Goal: Transaction & Acquisition: Purchase product/service

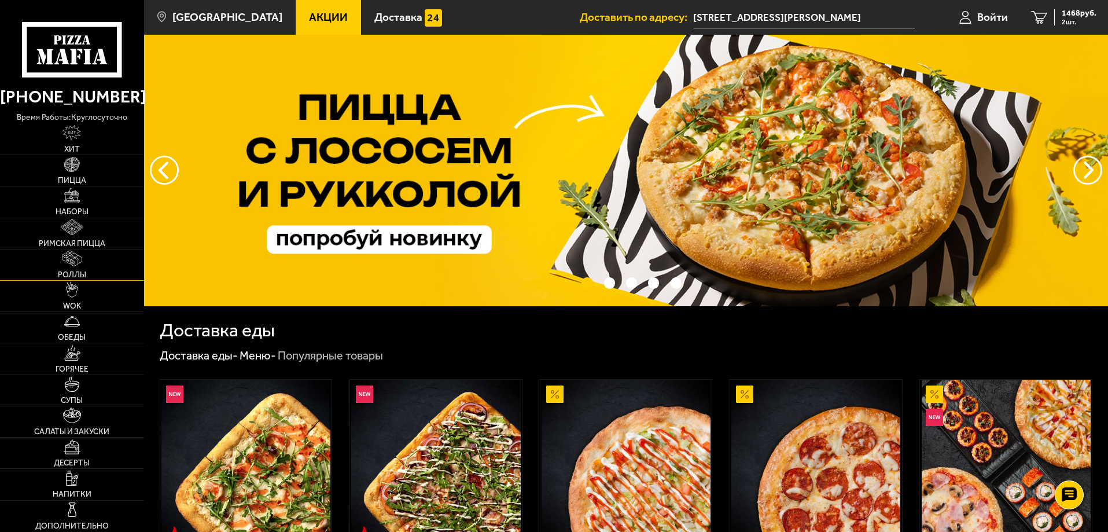
click at [86, 268] on link "Роллы" at bounding box center [72, 264] width 144 height 31
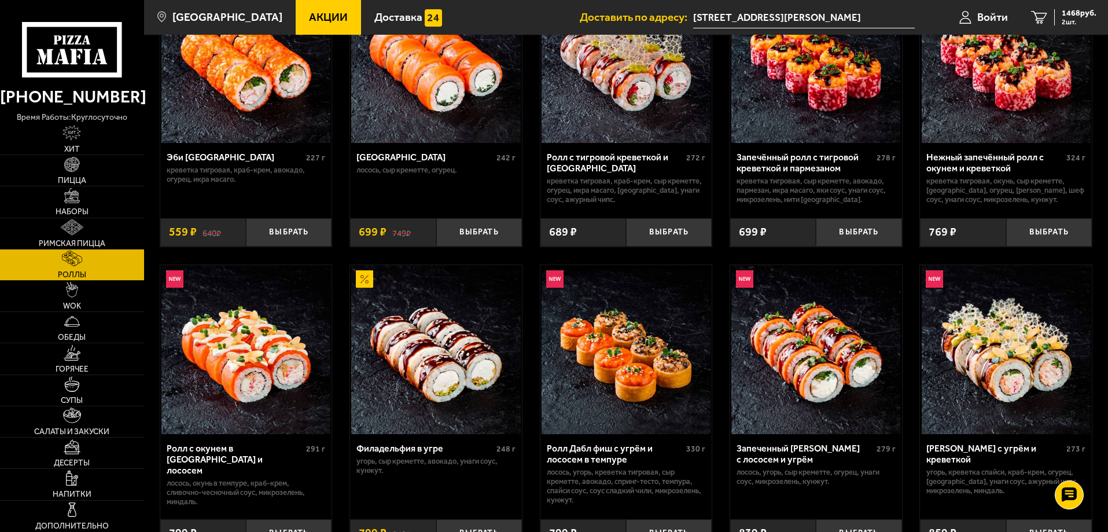
scroll to position [270, 0]
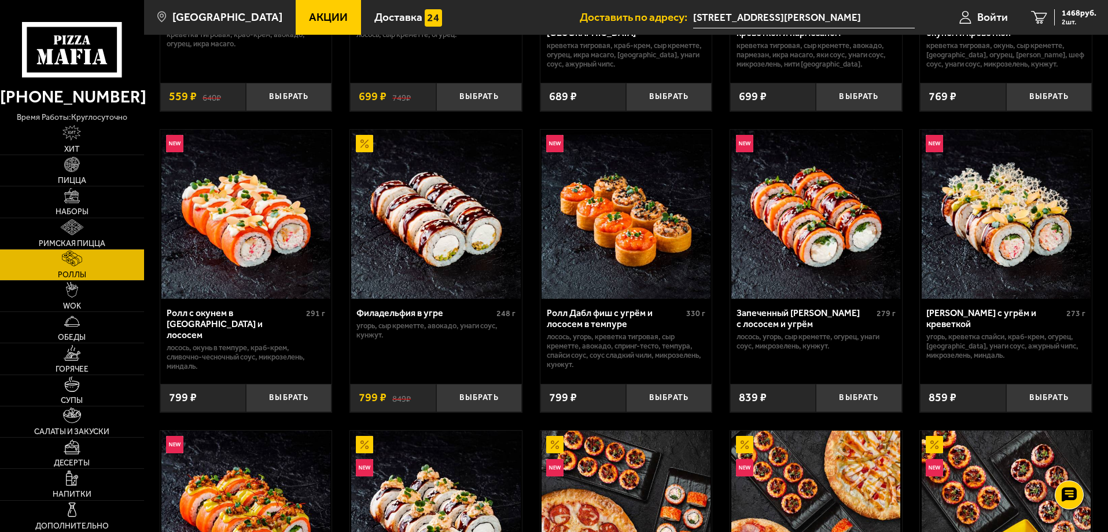
click at [828, 211] on img at bounding box center [815, 214] width 169 height 169
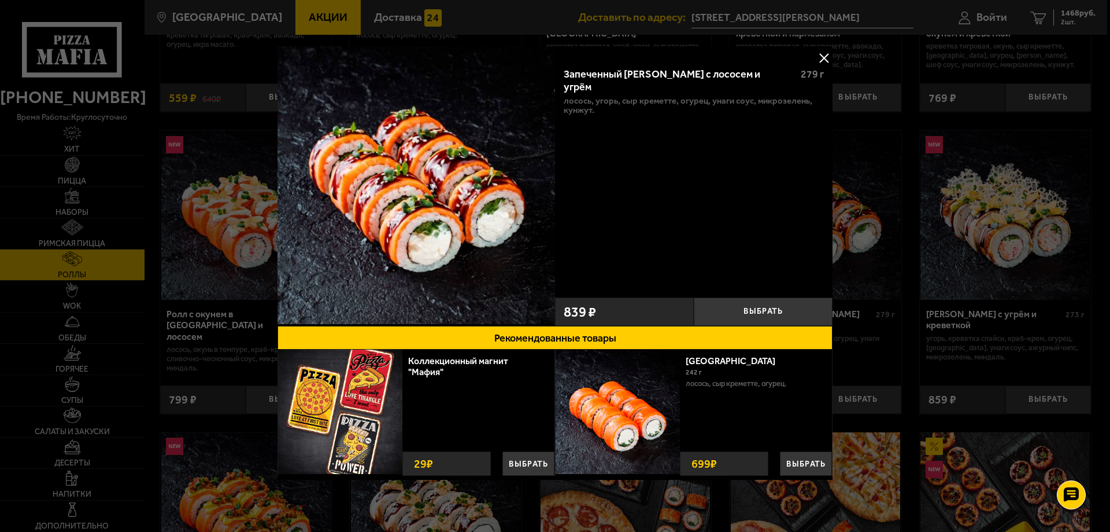
click at [822, 50] on button at bounding box center [824, 57] width 17 height 17
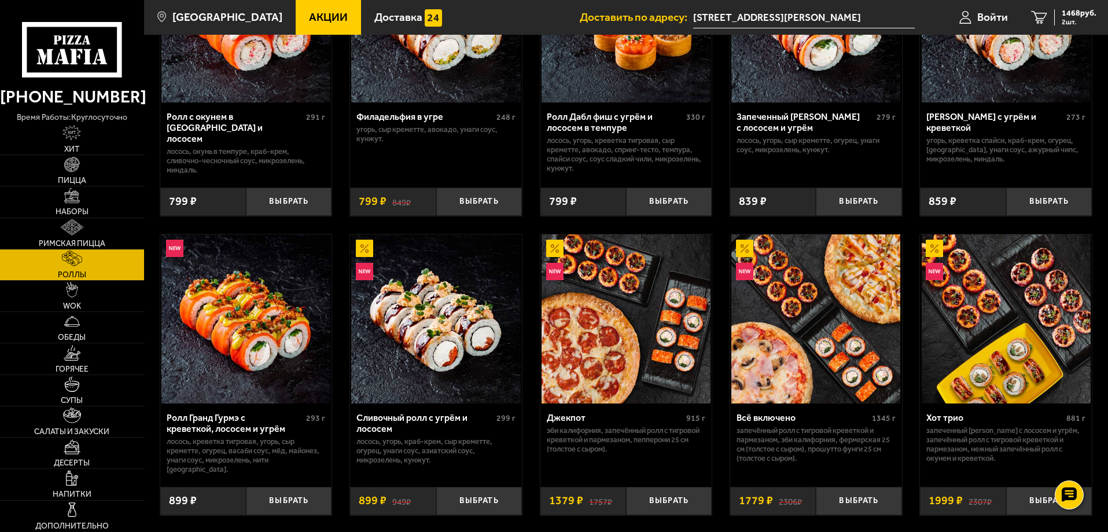
scroll to position [540, 0]
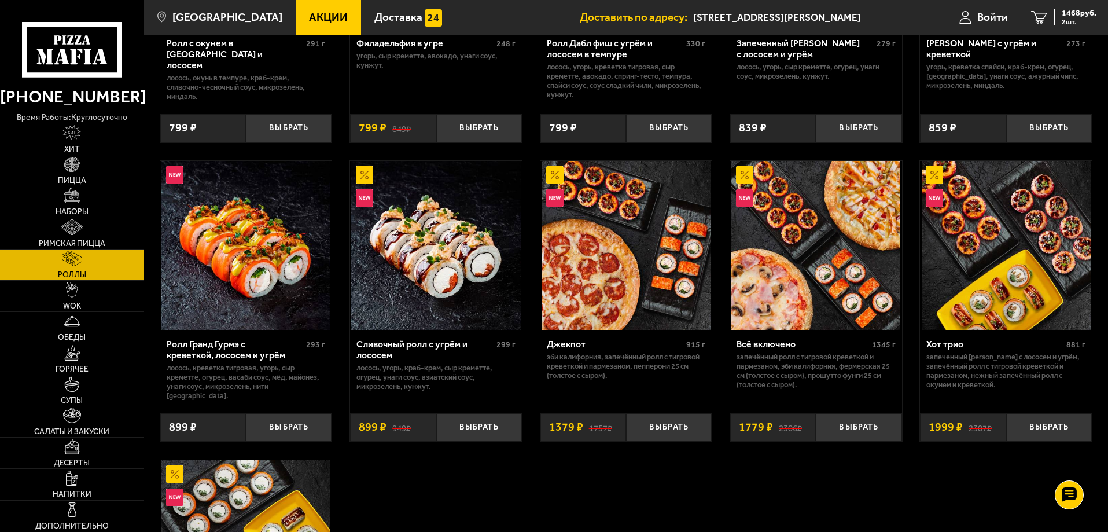
click at [271, 268] on img at bounding box center [245, 245] width 169 height 169
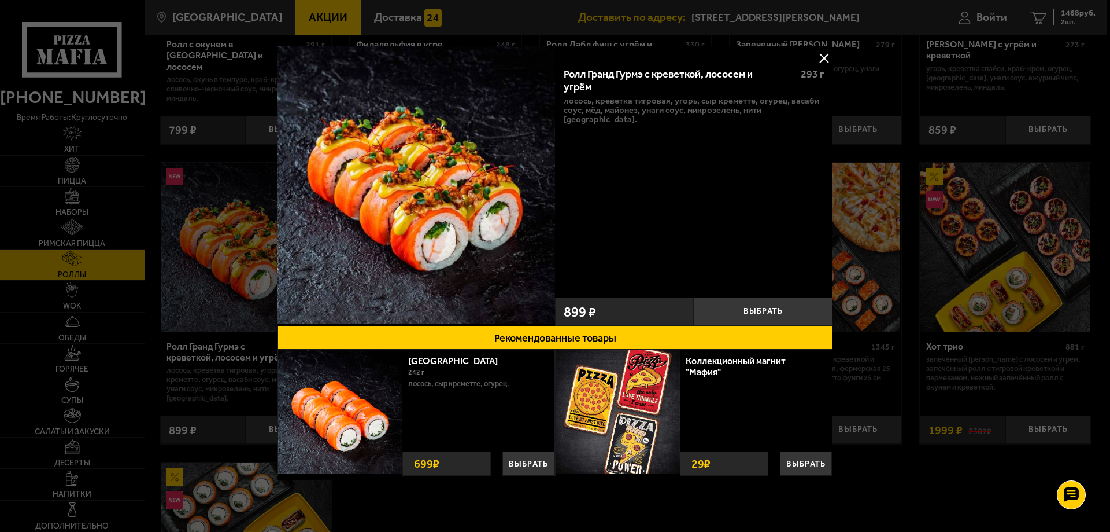
click at [820, 59] on button at bounding box center [824, 57] width 17 height 17
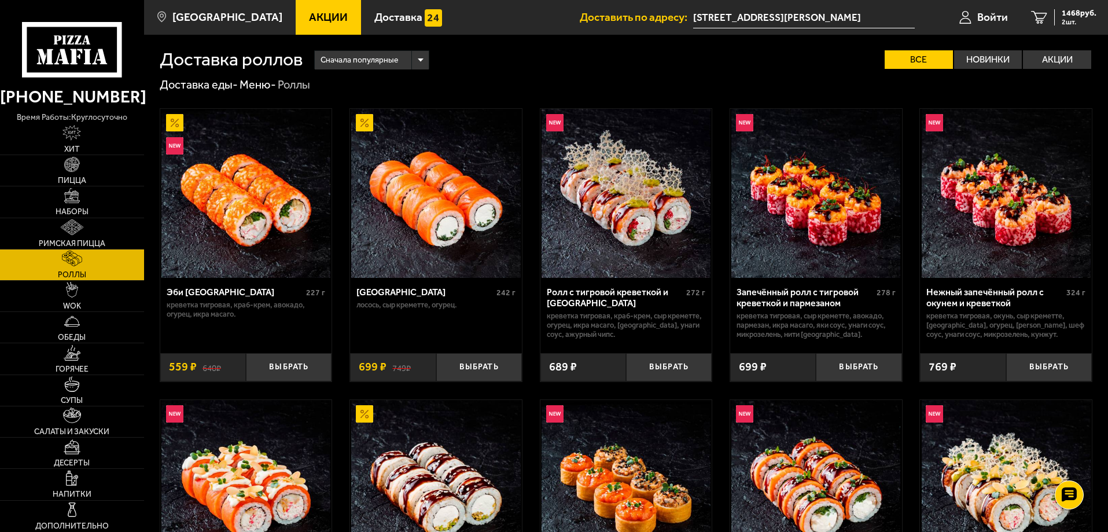
click at [623, 245] on img at bounding box center [625, 193] width 169 height 169
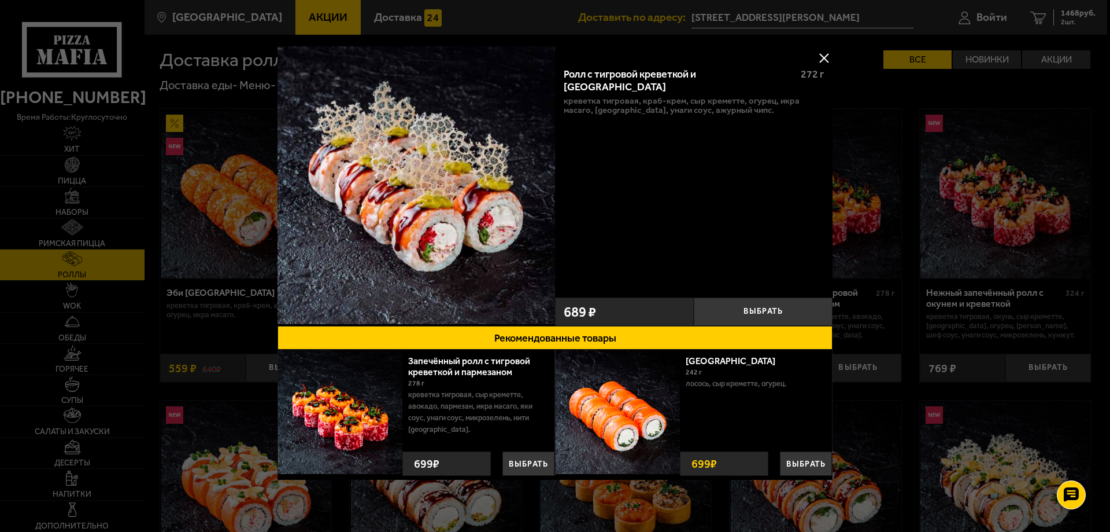
click at [821, 54] on button at bounding box center [824, 57] width 17 height 17
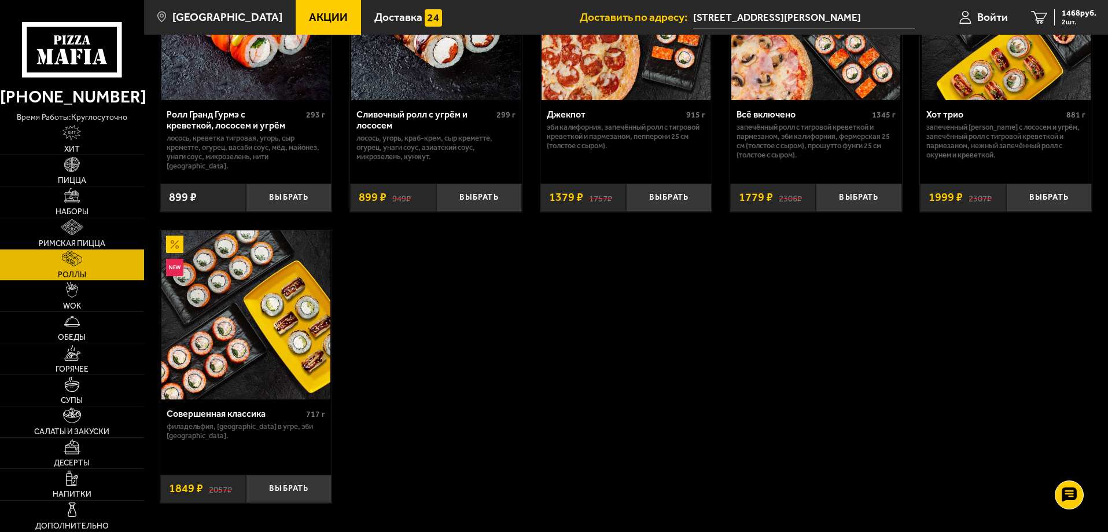
scroll to position [675, 0]
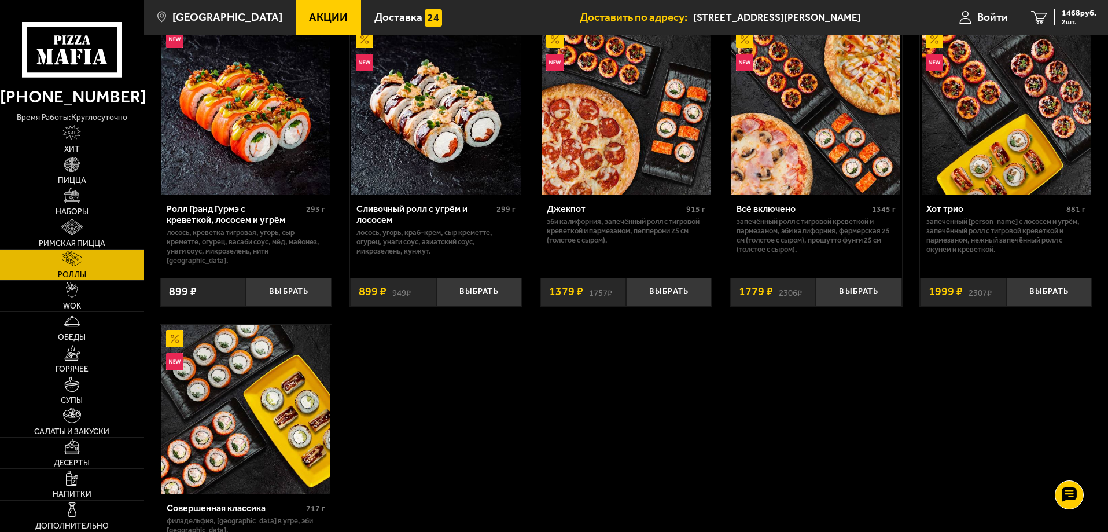
click at [261, 146] on img at bounding box center [245, 109] width 169 height 169
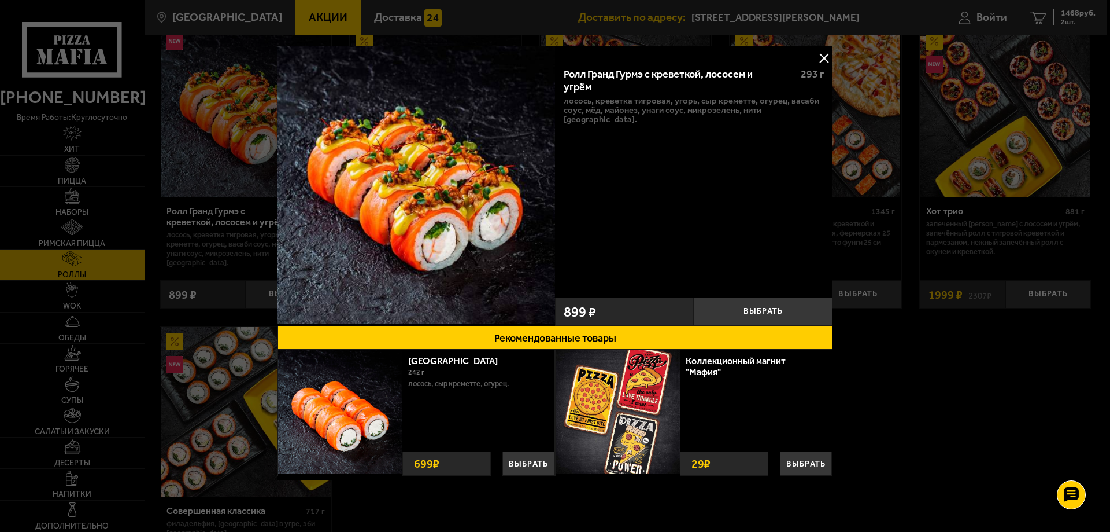
click at [816, 52] on button at bounding box center [824, 57] width 17 height 17
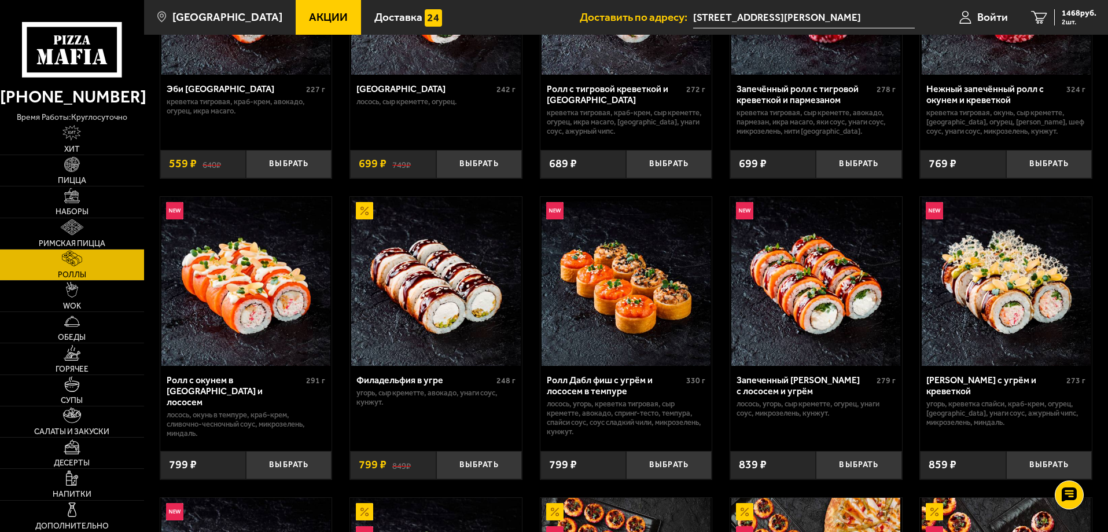
scroll to position [270, 0]
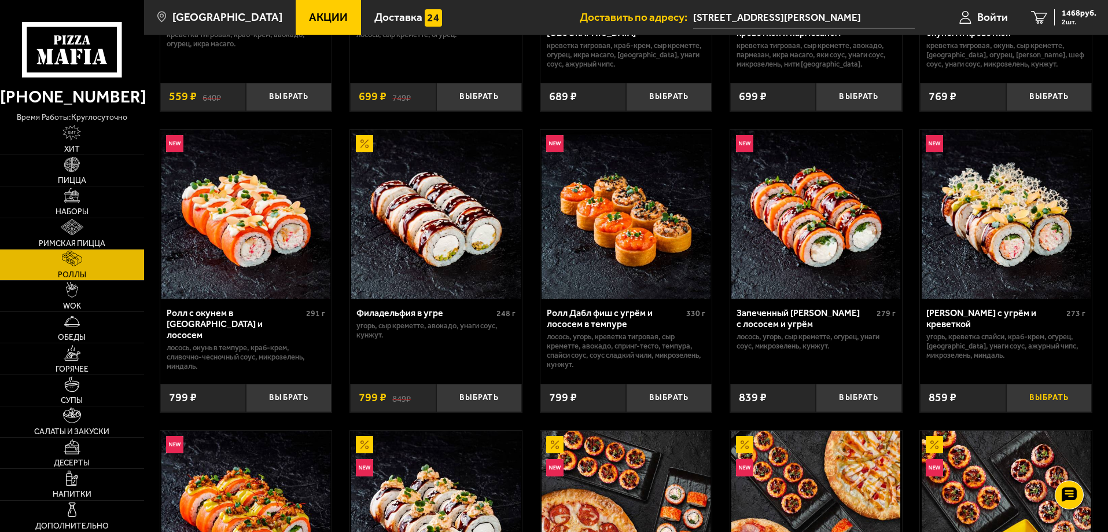
click at [1041, 400] on button "Выбрать" at bounding box center [1049, 397] width 86 height 28
drag, startPoint x: 1068, startPoint y: 20, endPoint x: 1053, endPoint y: 26, distance: 16.7
click at [1067, 20] on span "3 шт." at bounding box center [1078, 22] width 35 height 7
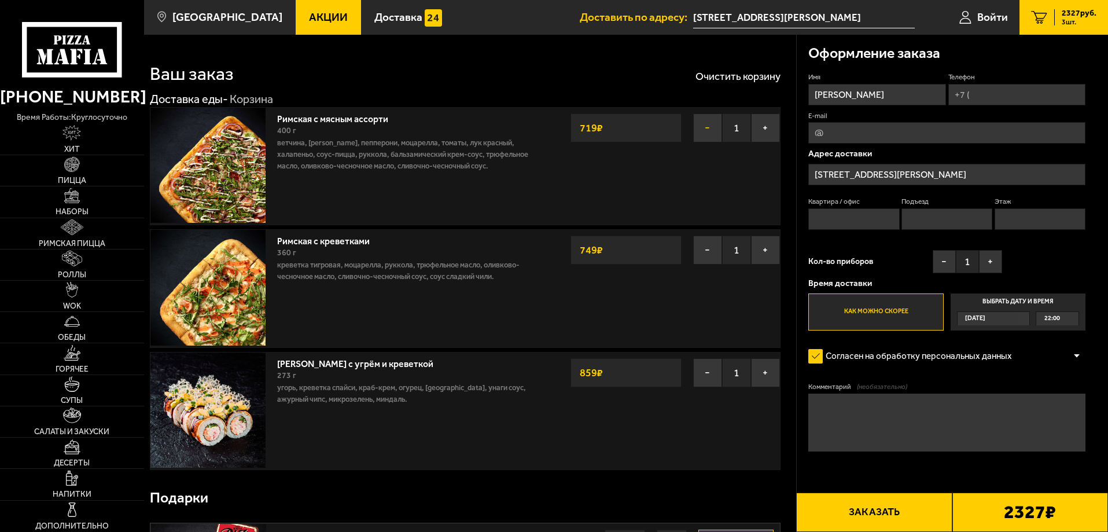
click at [696, 127] on button "−" at bounding box center [707, 127] width 29 height 29
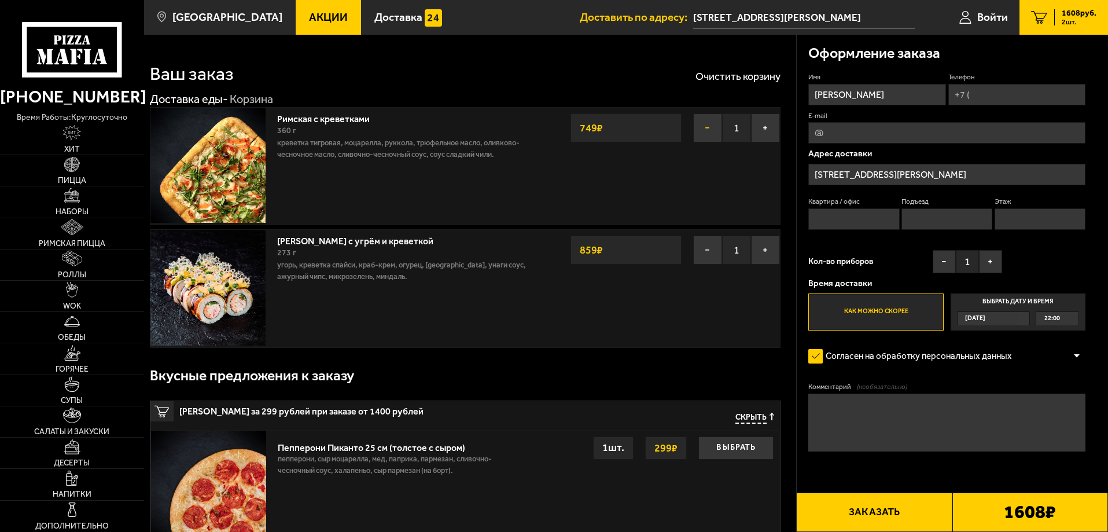
click at [702, 132] on button "−" at bounding box center [707, 127] width 29 height 29
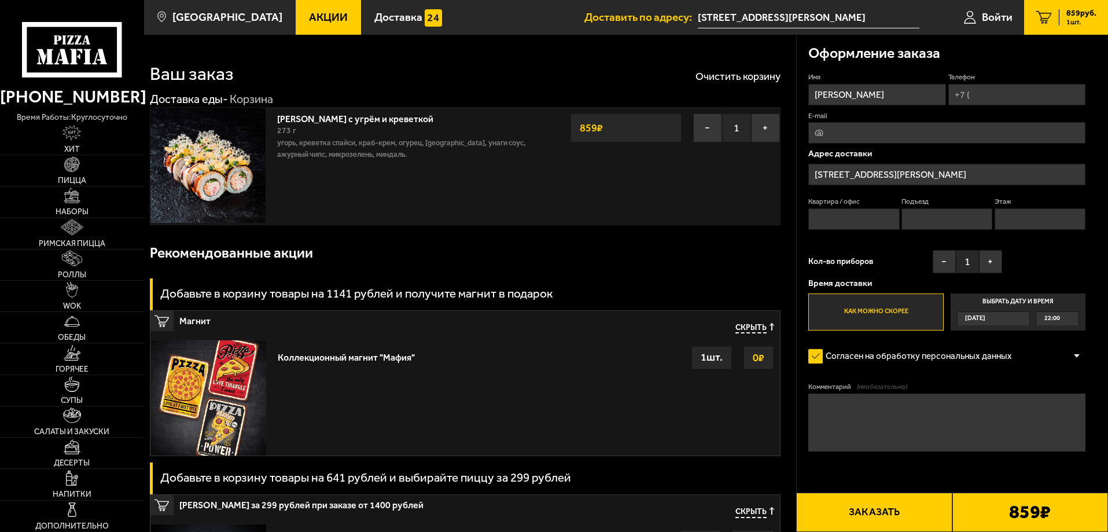
click at [979, 101] on input "Телефон" at bounding box center [1016, 94] width 137 height 21
click at [1006, 88] on input "Телефон" at bounding box center [1016, 94] width 137 height 21
type input "[PHONE_NUMBER]"
click at [937, 168] on input "[STREET_ADDRESS][PERSON_NAME]" at bounding box center [946, 174] width 277 height 21
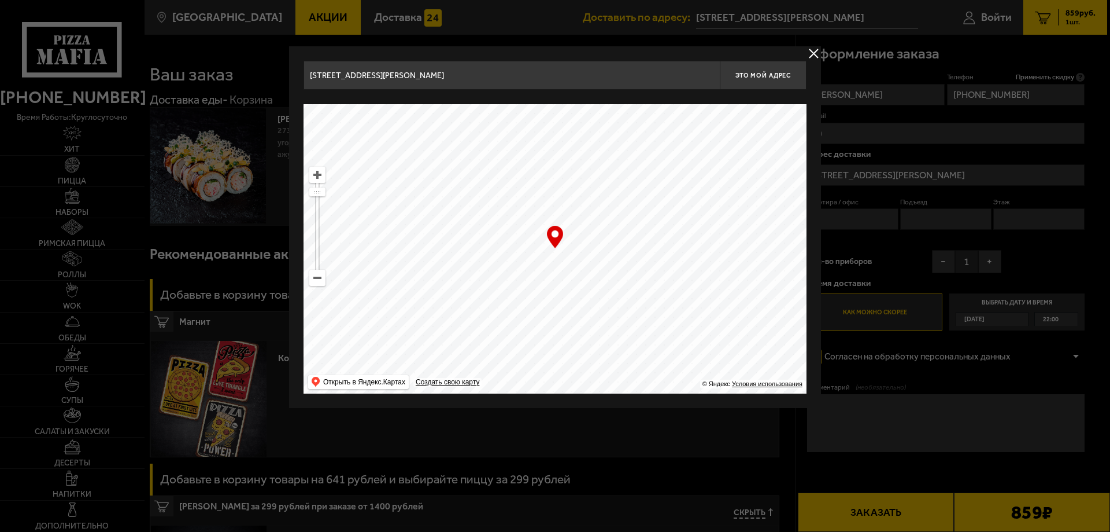
click at [814, 53] on button "delivery type" at bounding box center [814, 53] width 14 height 14
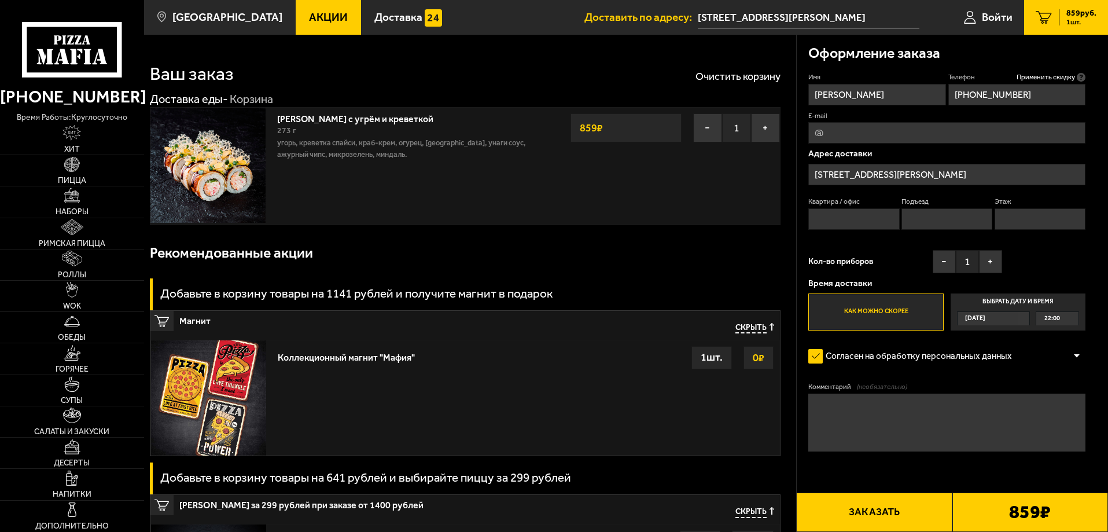
click at [874, 215] on input "Квартира / офис" at bounding box center [853, 218] width 91 height 21
type input "1"
click at [933, 219] on input "Подъезд" at bounding box center [946, 218] width 91 height 21
type input "1"
click at [1020, 212] on input "Этаж" at bounding box center [1039, 218] width 91 height 21
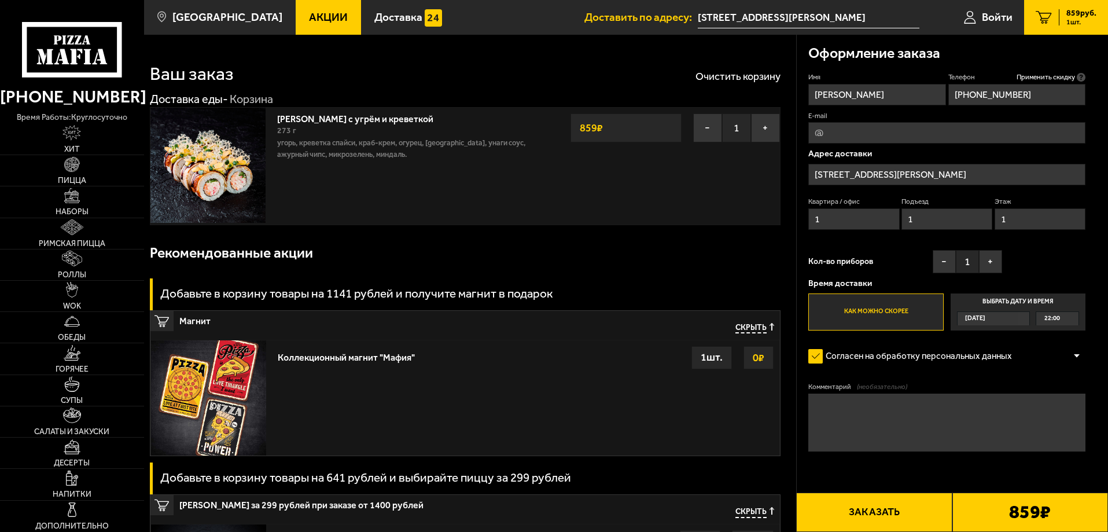
type input "1"
click at [907, 249] on div "Имя [PERSON_NAME] Телефон Применить скидку Вы будете зарегистрированы автоматич…" at bounding box center [946, 201] width 277 height 258
click at [872, 514] on button "Заказать" at bounding box center [874, 511] width 156 height 39
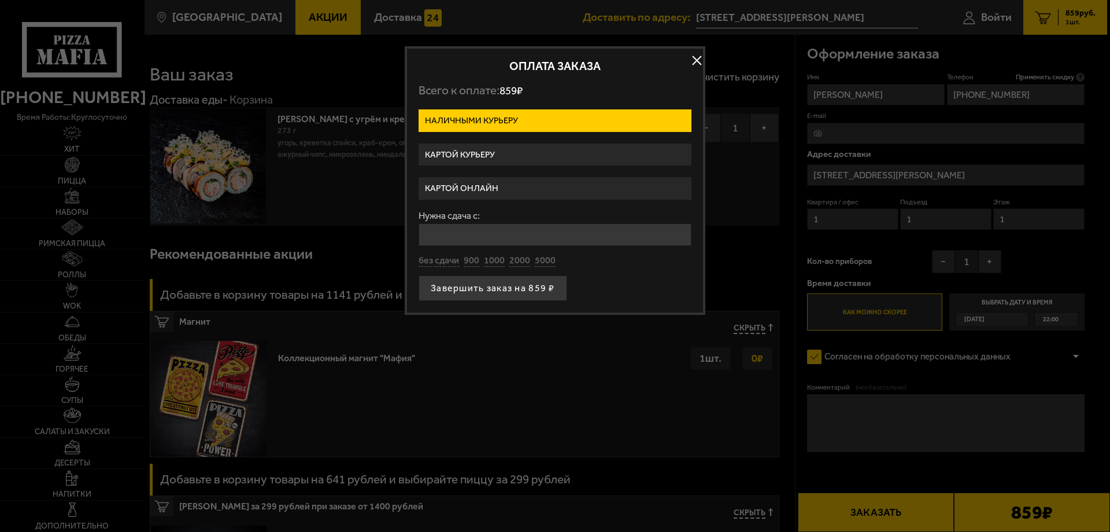
click at [507, 123] on label "Наличными курьеру" at bounding box center [555, 120] width 273 height 23
click at [0, 0] on input "Наличными курьеру" at bounding box center [0, 0] width 0 height 0
click at [511, 292] on button "Завершить заказ на 859 ₽" at bounding box center [493, 287] width 149 height 25
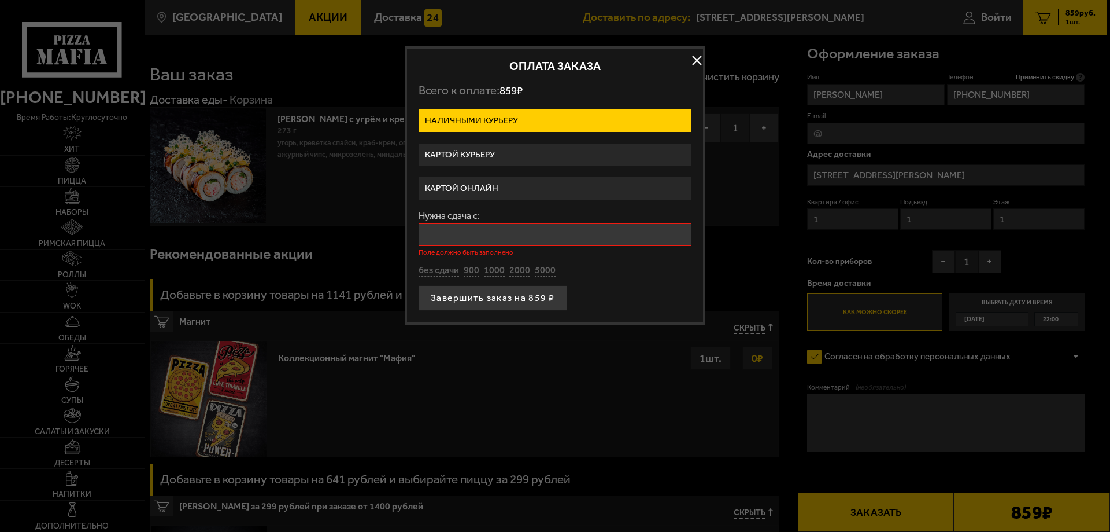
click at [558, 234] on input "Нужна сдача с:" at bounding box center [555, 234] width 273 height 23
click at [492, 238] on input "Нужна сдача с:" at bounding box center [555, 234] width 273 height 23
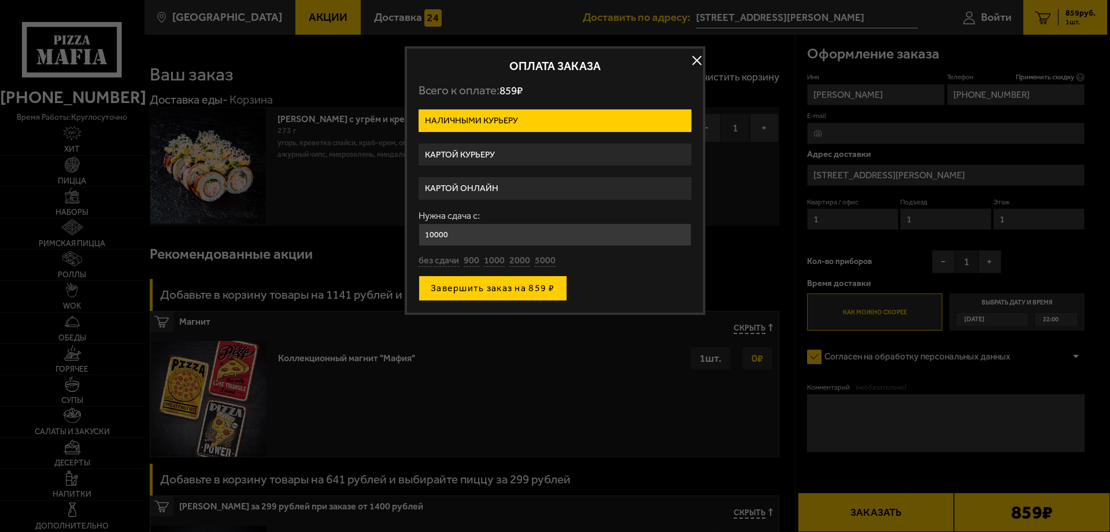
type input "10000"
click at [509, 288] on button "Завершить заказ на 859 ₽" at bounding box center [493, 287] width 149 height 25
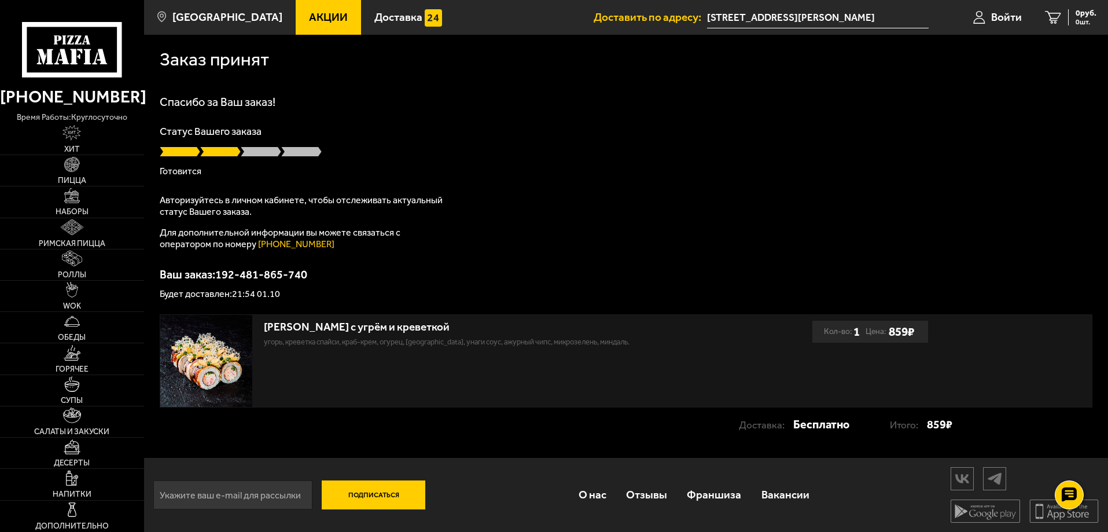
click at [328, 348] on p "угорь, креветка спайси, краб-крем, огурец, [GEOGRAPHIC_DATA], унаги соус, ажурн…" at bounding box center [482, 342] width 437 height 12
click at [211, 356] on img at bounding box center [206, 361] width 93 height 93
click at [237, 350] on img at bounding box center [206, 361] width 93 height 93
drag, startPoint x: 260, startPoint y: 332, endPoint x: 436, endPoint y: 331, distance: 176.4
click at [436, 331] on div "Ролл Калипсо с угрём и креветкой угорь, креветка спайси, краб-крем, огурец, гуа…" at bounding box center [486, 361] width 652 height 93
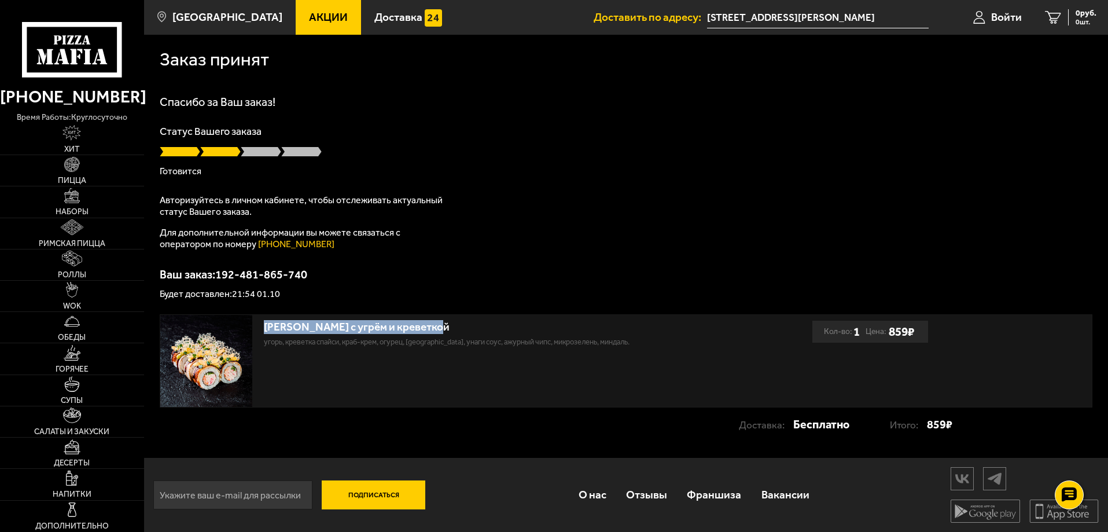
copy div "[PERSON_NAME] с угрём и креветкой"
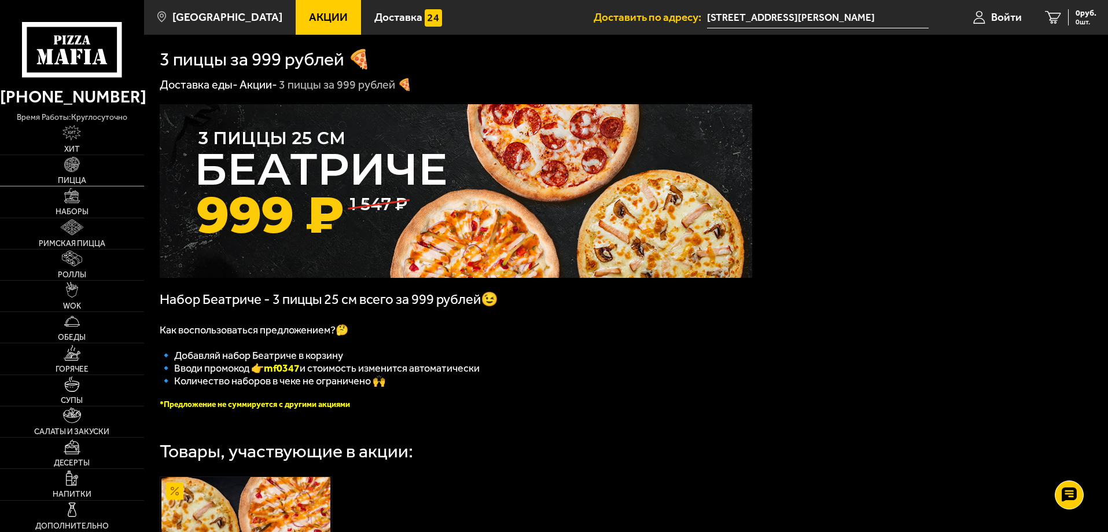
click at [84, 175] on link "Пицца" at bounding box center [72, 170] width 144 height 31
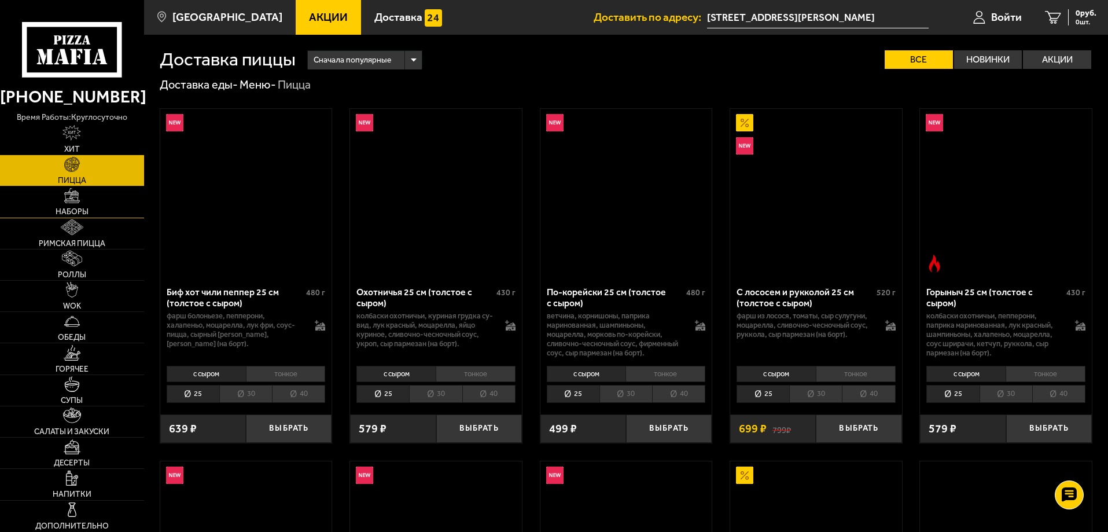
click at [81, 209] on span "Наборы" at bounding box center [72, 212] width 33 height 8
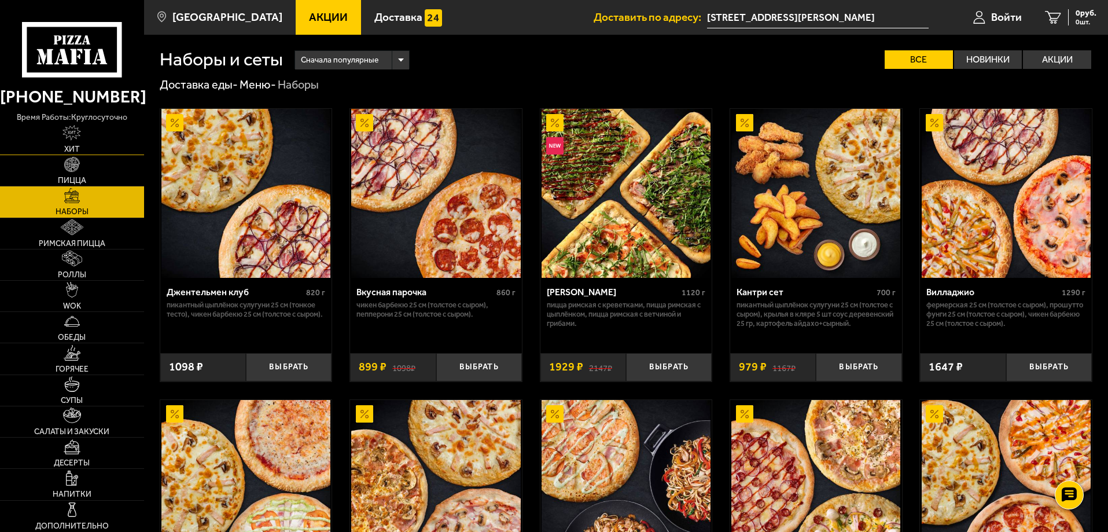
click at [91, 150] on link "Хит" at bounding box center [72, 139] width 144 height 31
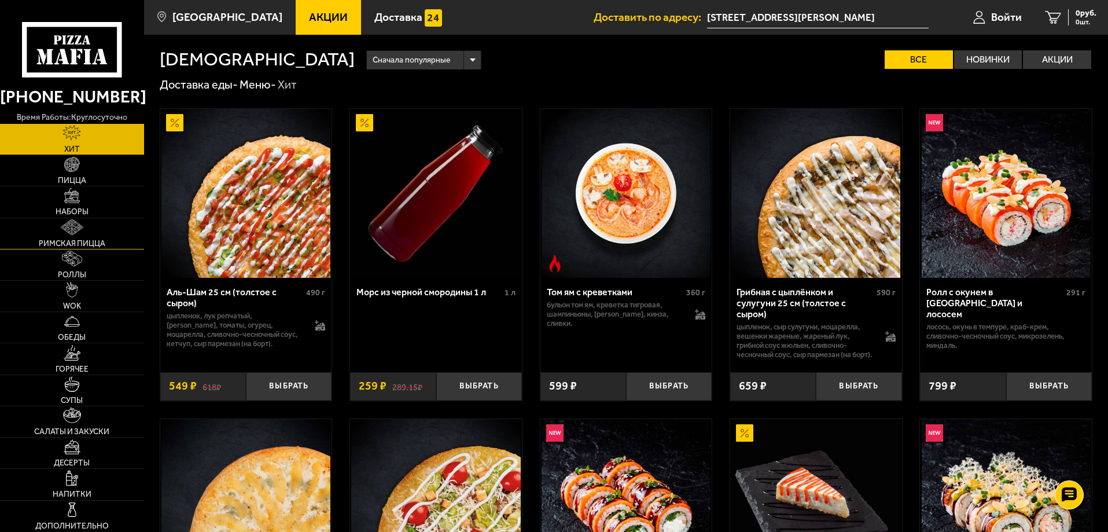
click at [90, 224] on link "Римская пицца" at bounding box center [72, 233] width 144 height 31
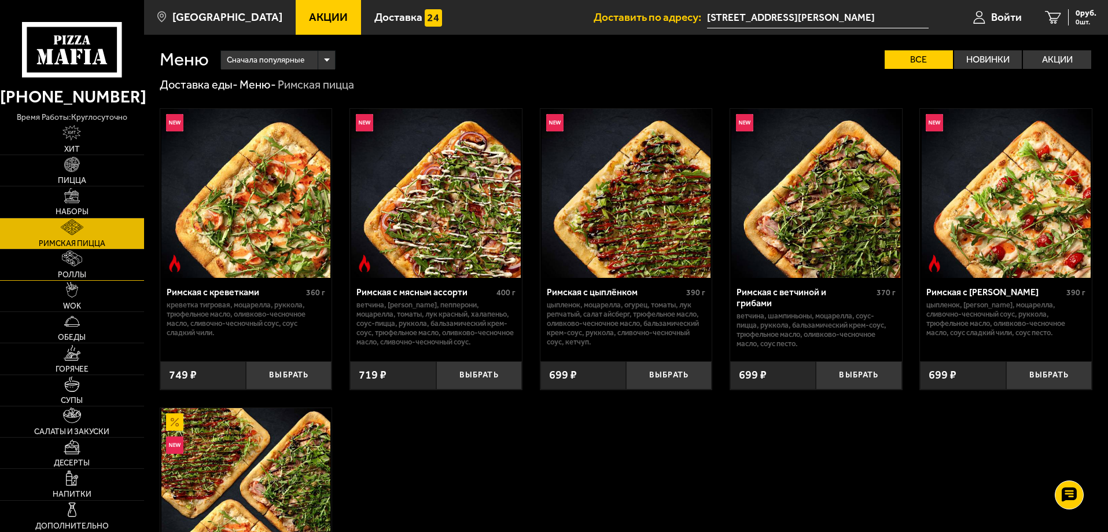
click at [87, 261] on link "Роллы" at bounding box center [72, 264] width 144 height 31
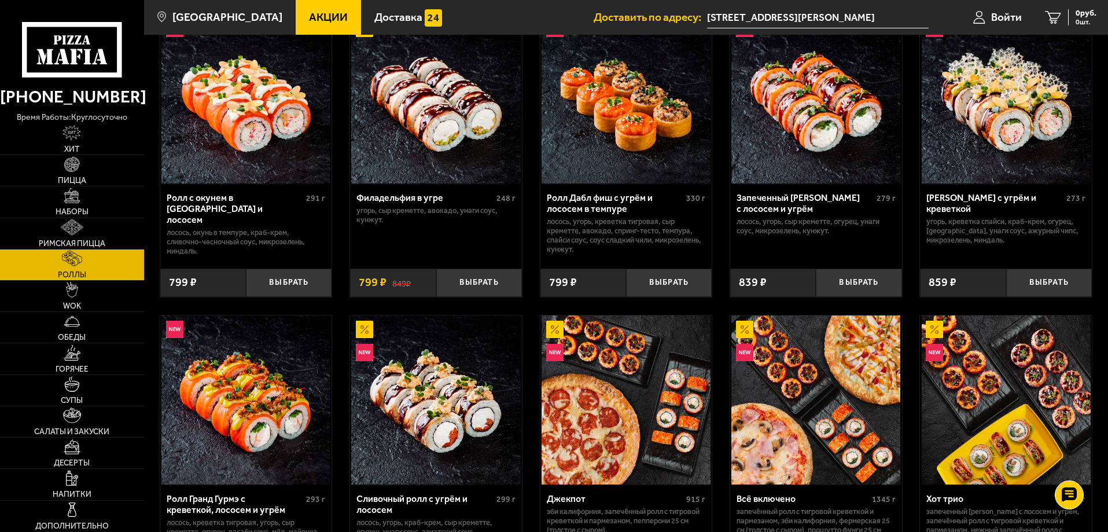
scroll to position [270, 0]
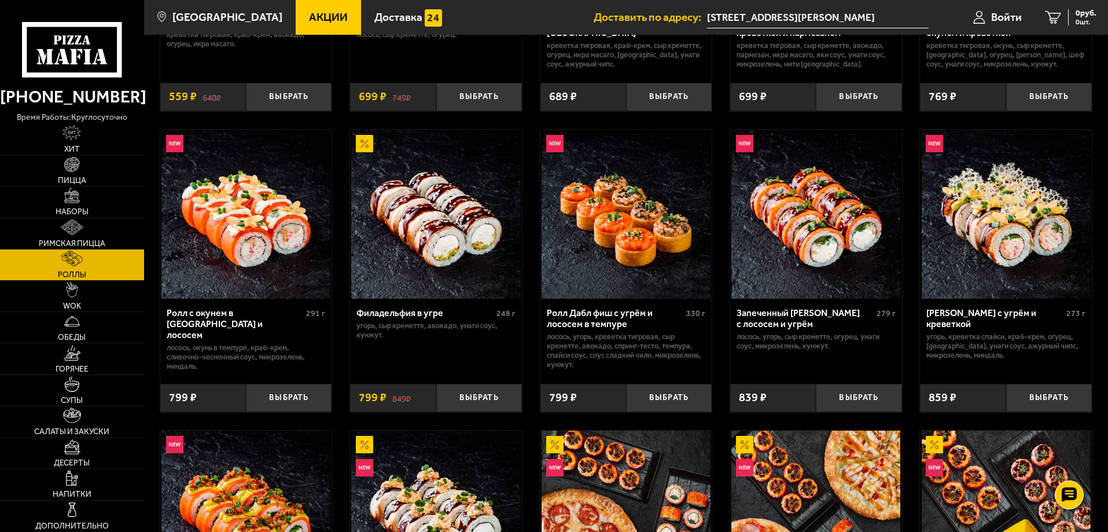
click at [1010, 231] on img at bounding box center [1005, 214] width 169 height 169
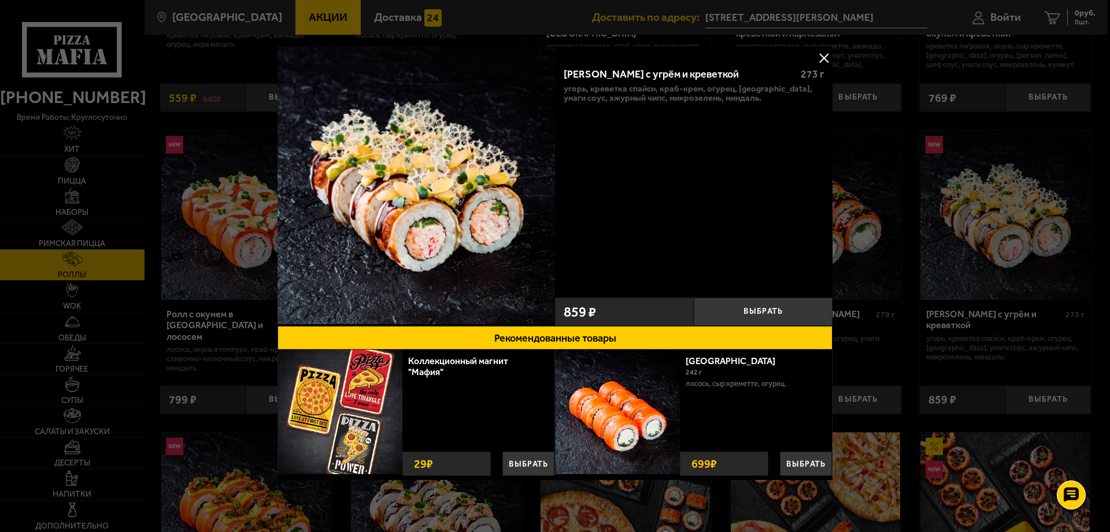
click at [816, 58] on button at bounding box center [824, 57] width 17 height 17
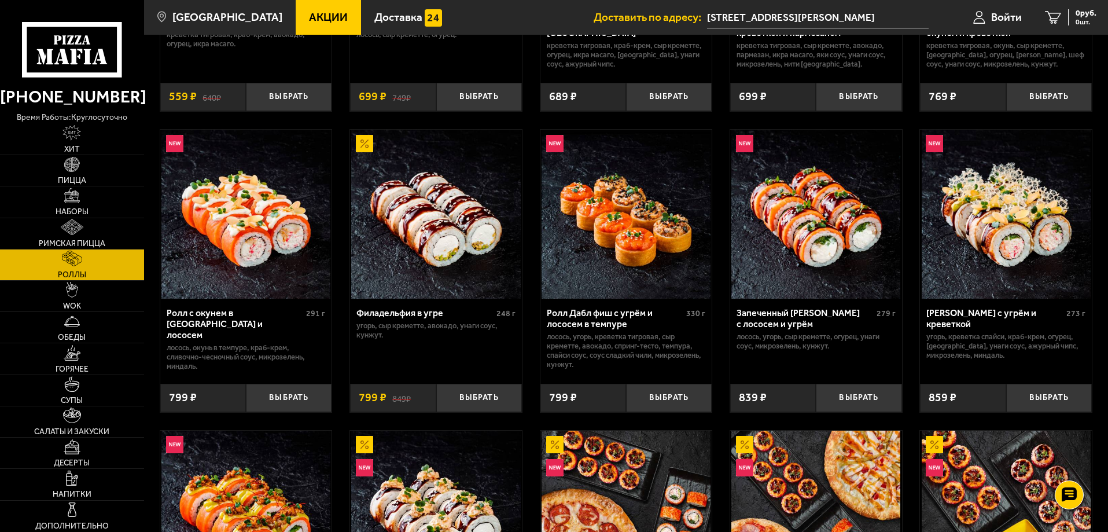
click at [1025, 225] on img at bounding box center [1005, 214] width 169 height 169
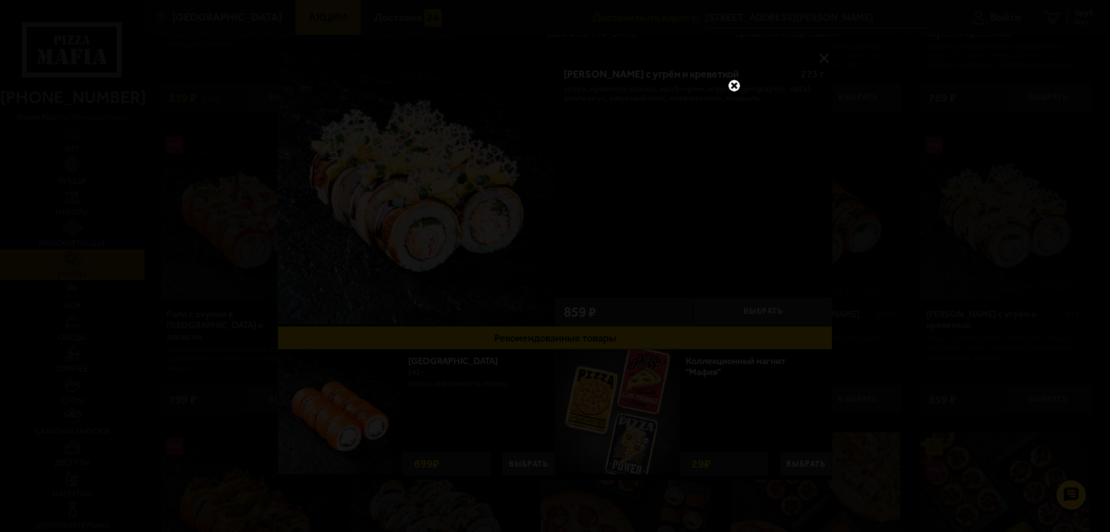
click at [737, 87] on link at bounding box center [734, 85] width 15 height 15
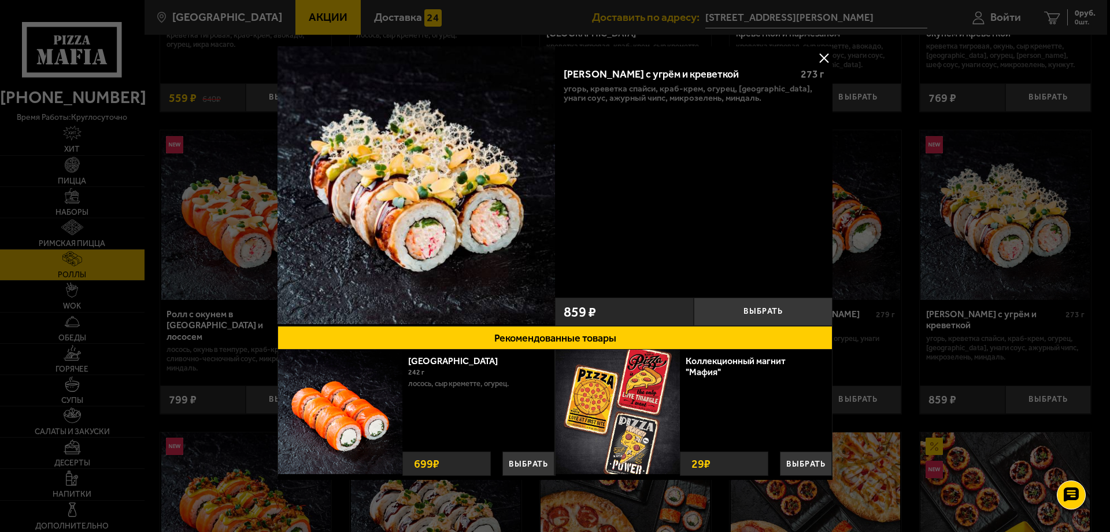
click at [825, 52] on button at bounding box center [824, 57] width 17 height 17
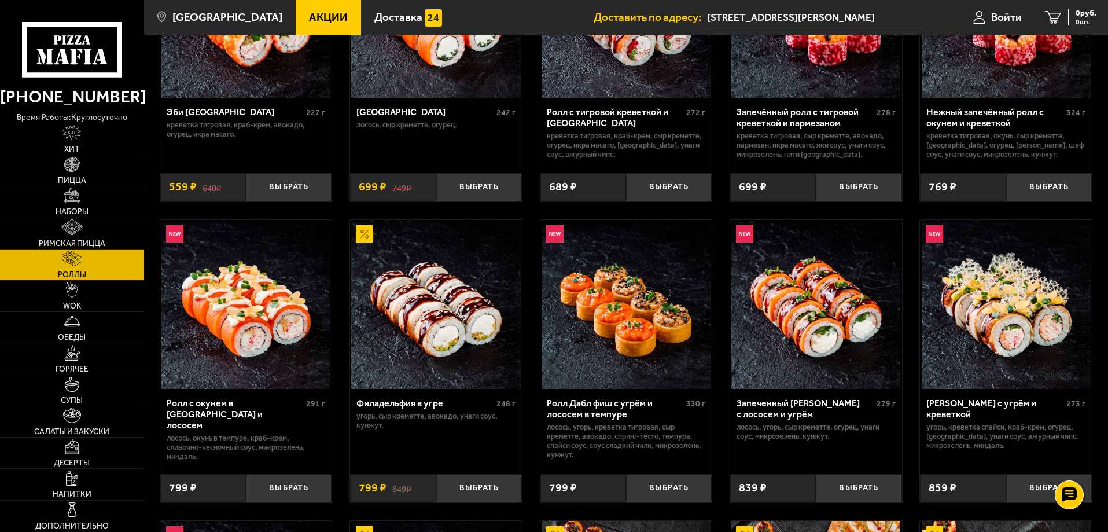
scroll to position [135, 0]
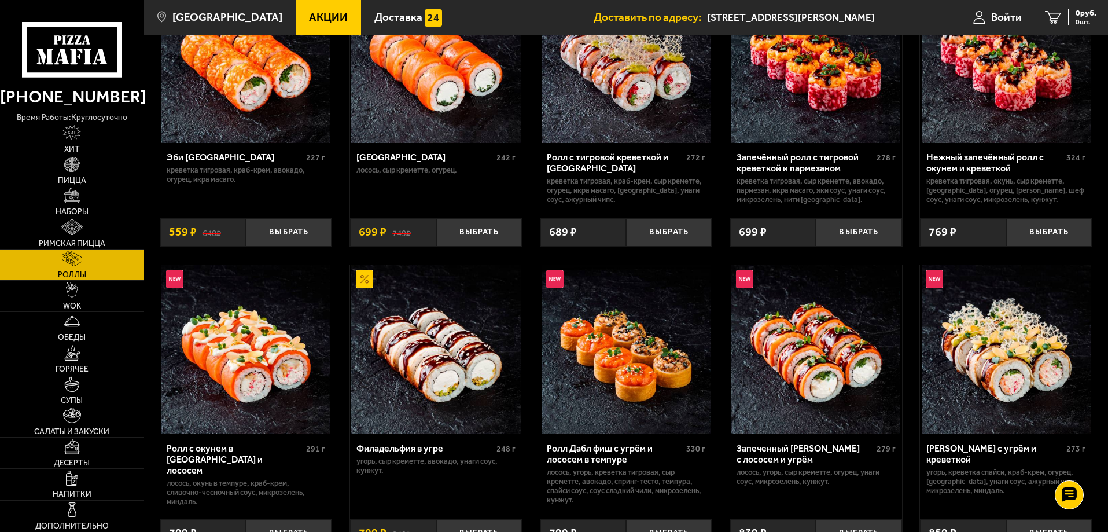
click at [635, 371] on img at bounding box center [625, 349] width 169 height 169
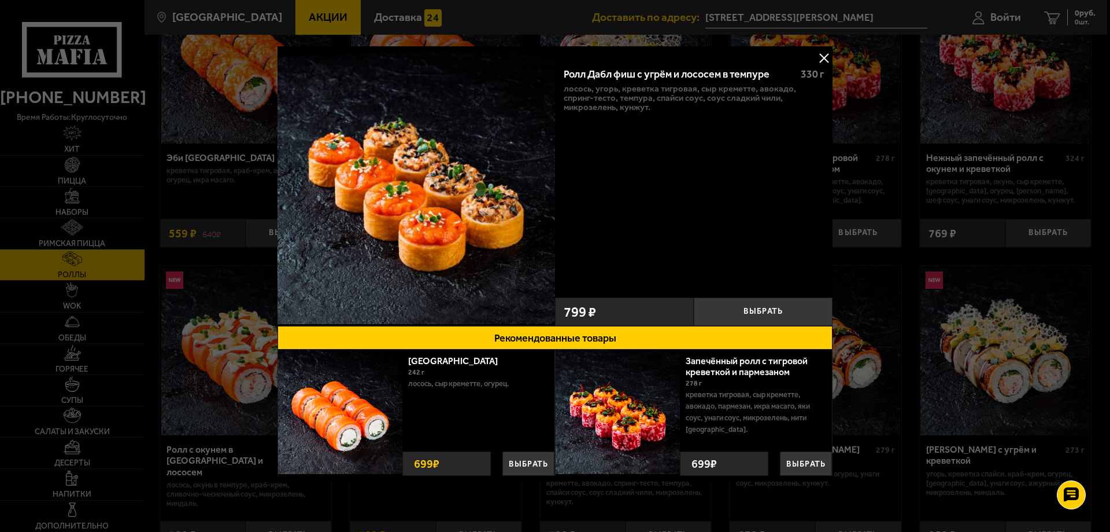
click at [822, 54] on button at bounding box center [824, 57] width 17 height 17
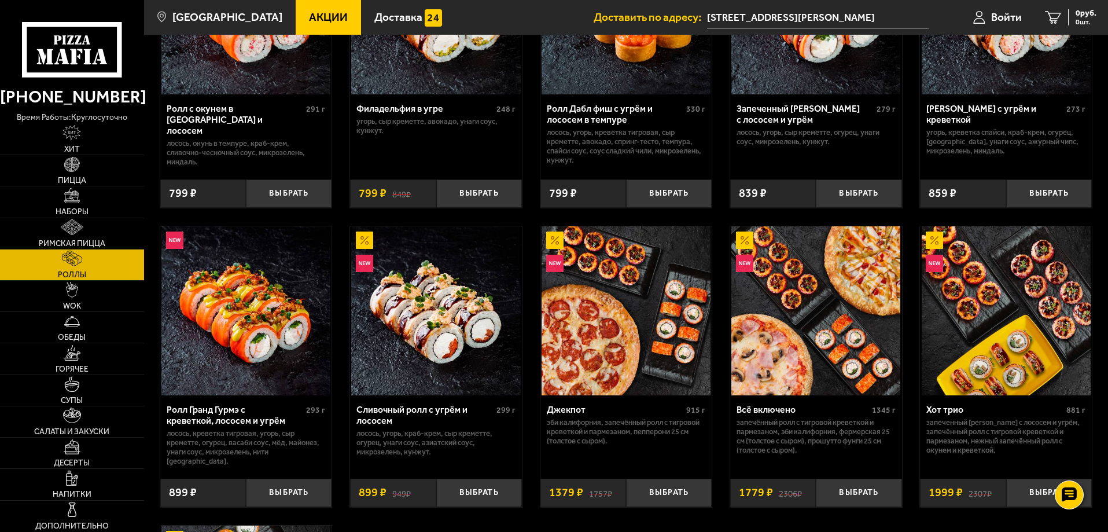
scroll to position [540, 0]
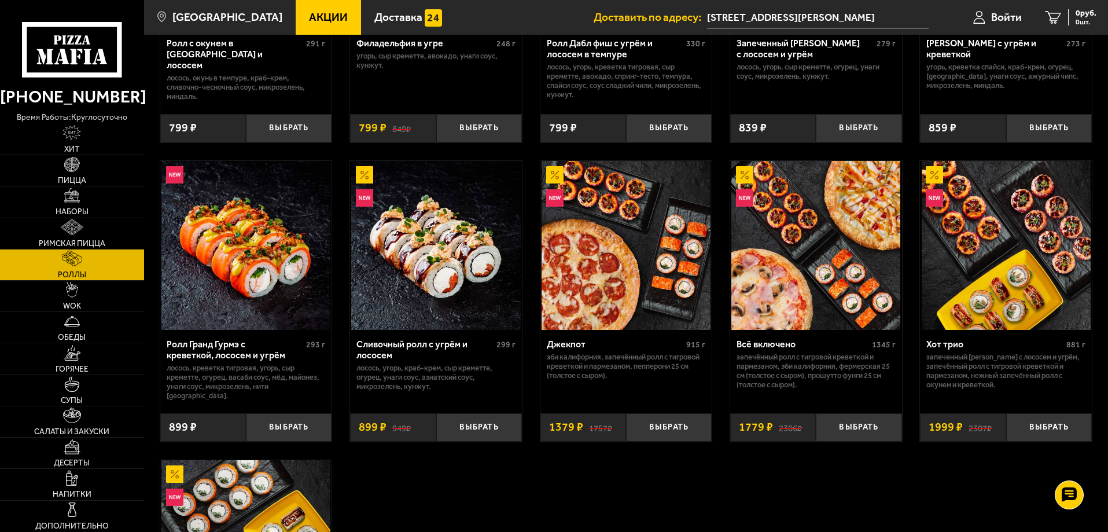
click at [250, 270] on img at bounding box center [245, 245] width 169 height 169
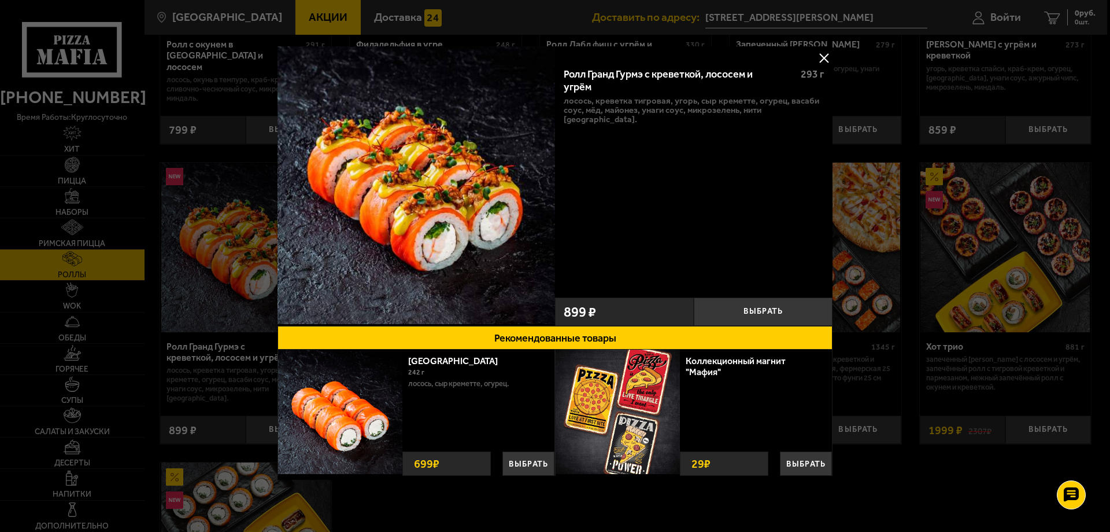
click at [821, 53] on button at bounding box center [824, 57] width 17 height 17
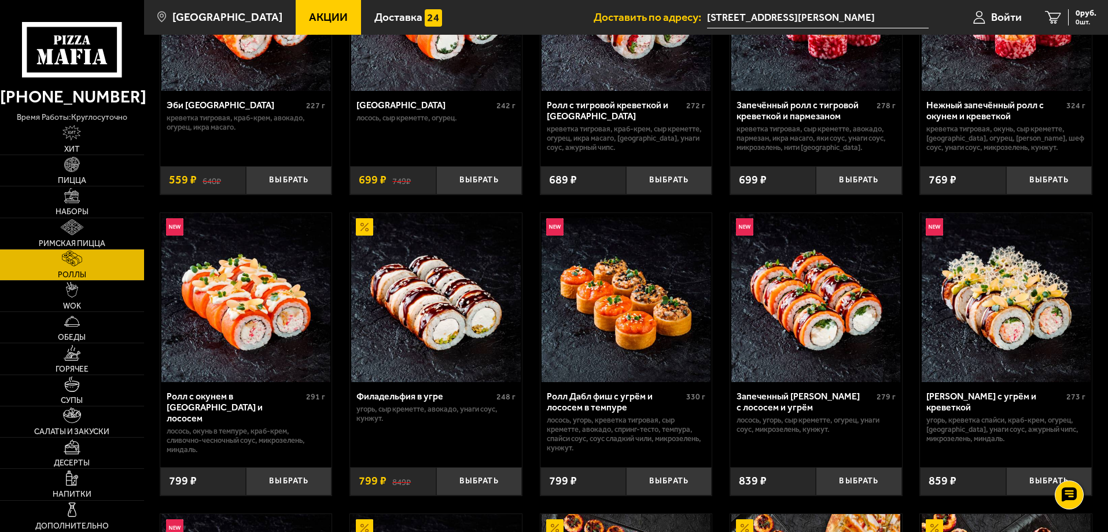
scroll to position [135, 0]
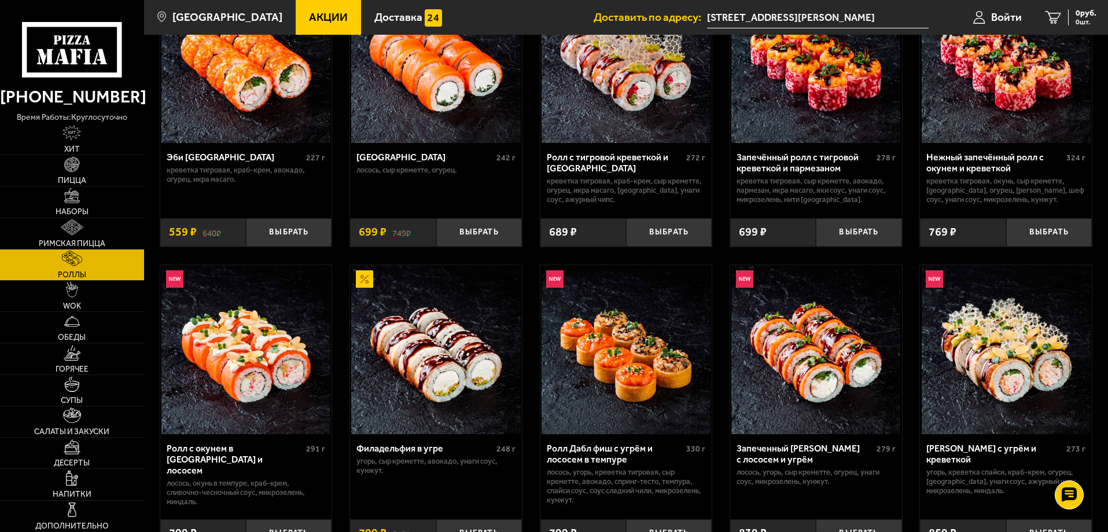
click at [969, 342] on img at bounding box center [1005, 349] width 169 height 169
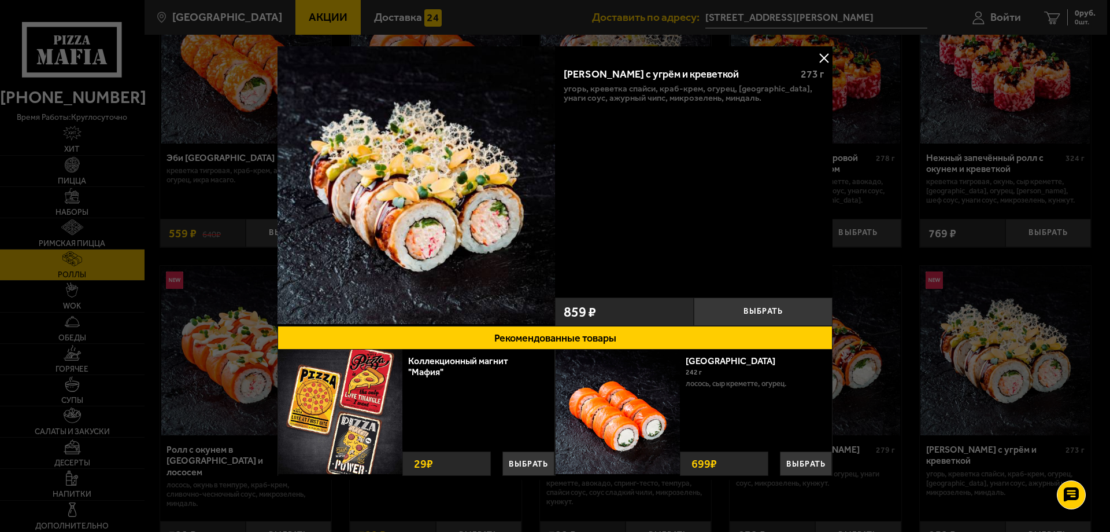
click at [817, 57] on button at bounding box center [824, 57] width 17 height 17
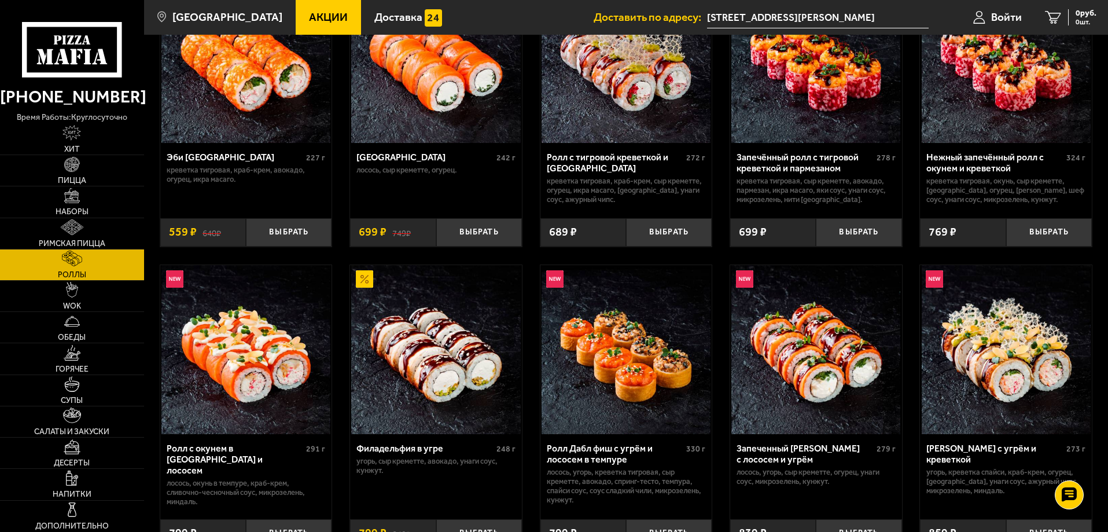
click at [844, 345] on img at bounding box center [815, 349] width 169 height 169
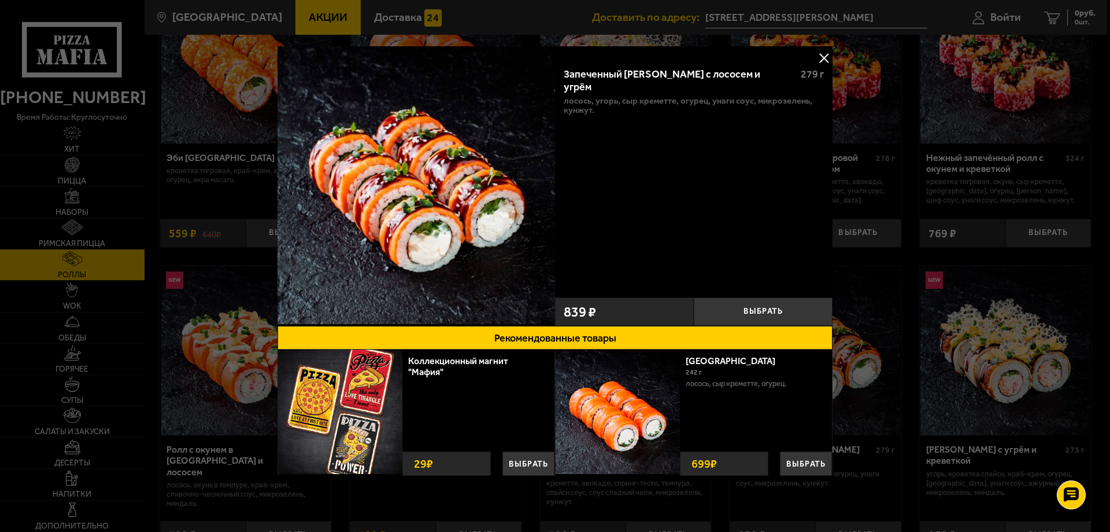
click at [818, 59] on button at bounding box center [824, 57] width 17 height 17
